Goal: Find specific page/section: Find specific page/section

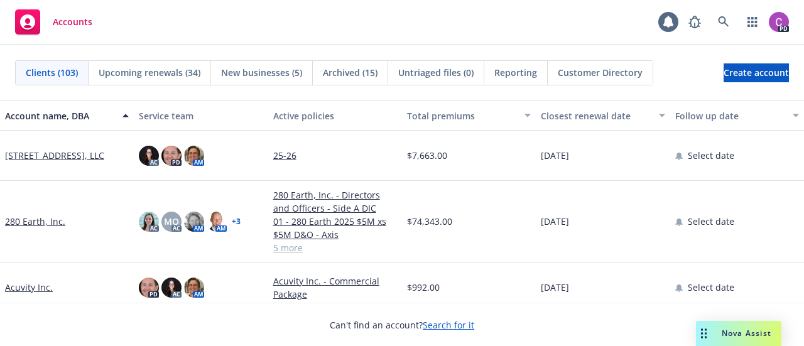
click at [607, 79] on div "Customer Directory" at bounding box center [600, 73] width 105 height 24
